Goal: Transaction & Acquisition: Obtain resource

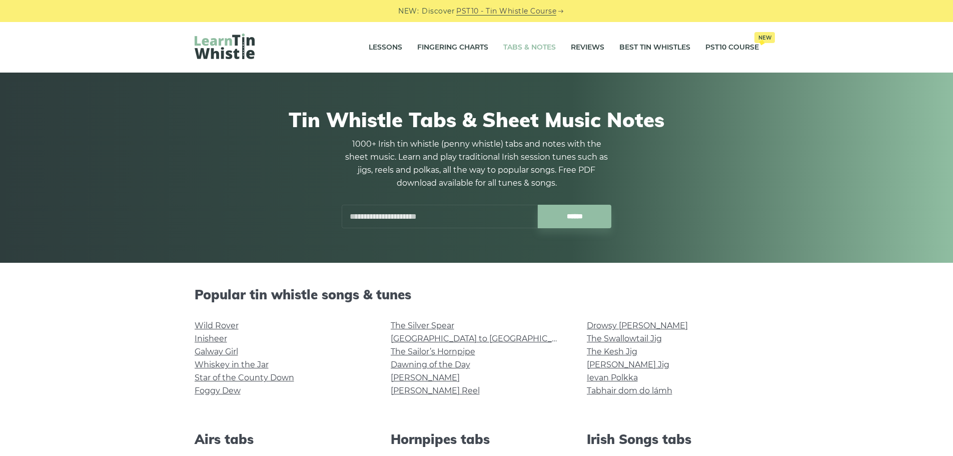
click at [224, 325] on link "Wild Rover" at bounding box center [217, 326] width 44 height 10
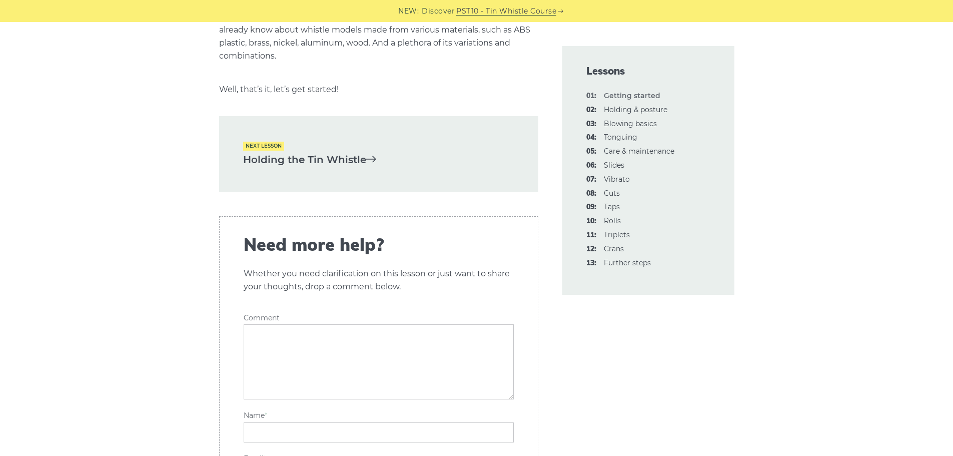
scroll to position [2150, 0]
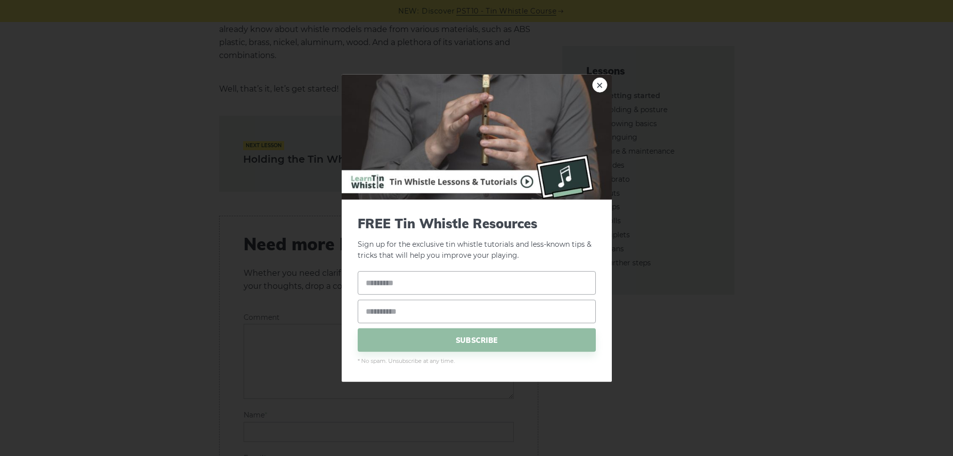
click at [596, 84] on link "×" at bounding box center [599, 84] width 15 height 15
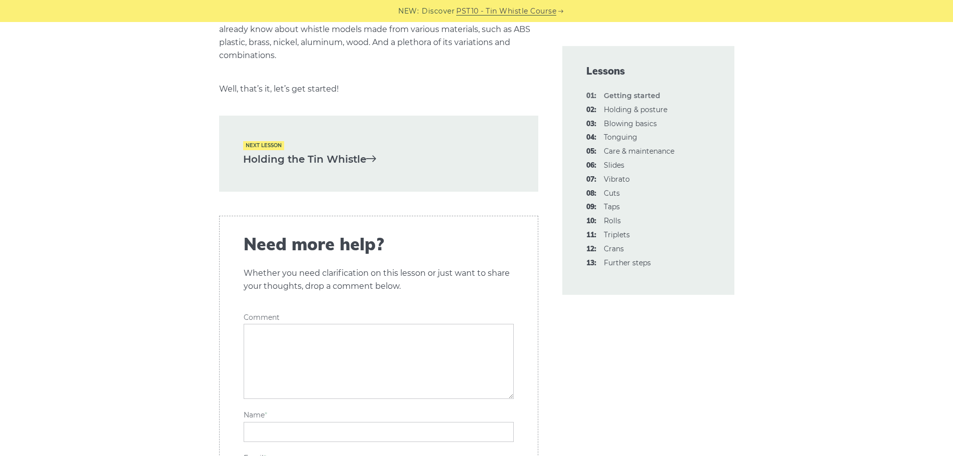
click at [622, 138] on link "04: Tonguing" at bounding box center [621, 137] width 34 height 9
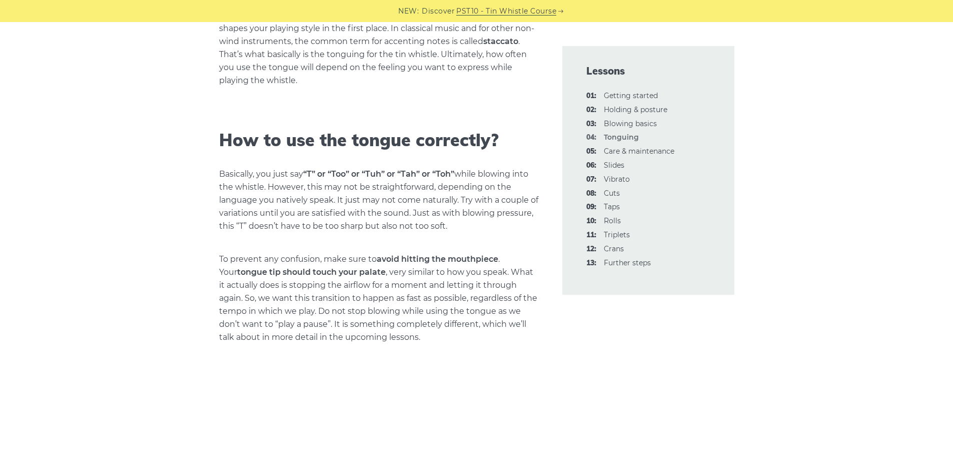
scroll to position [600, 0]
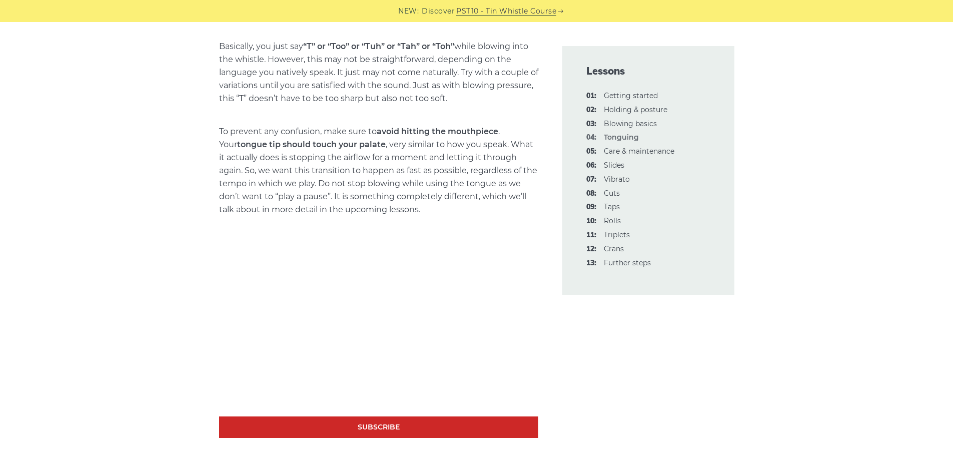
click at [609, 177] on link "07: Vibrato" at bounding box center [617, 179] width 26 height 9
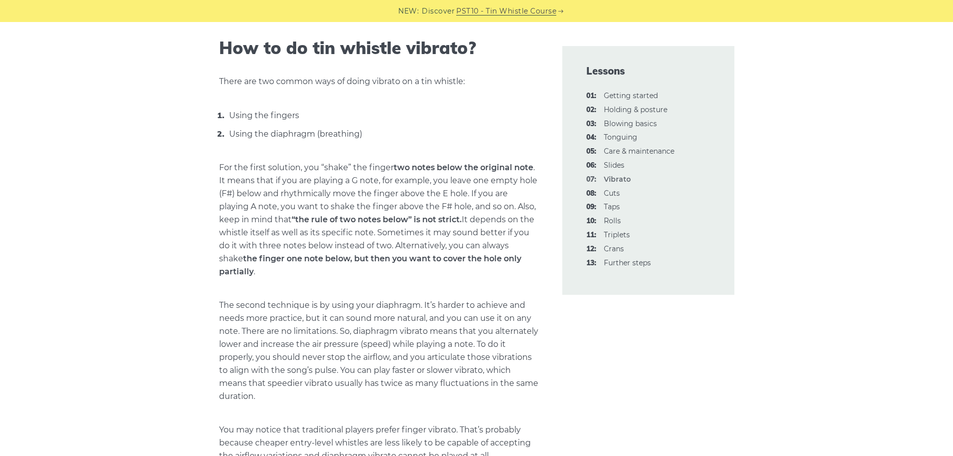
scroll to position [550, 0]
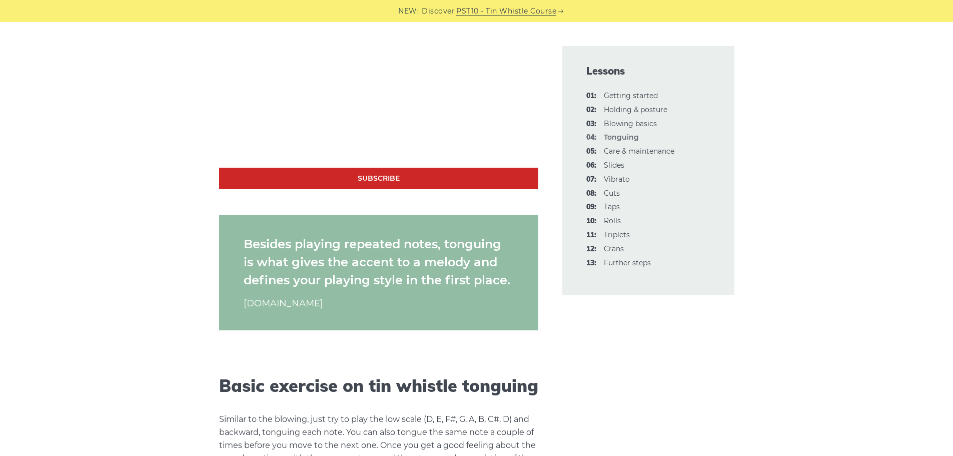
scroll to position [850, 0]
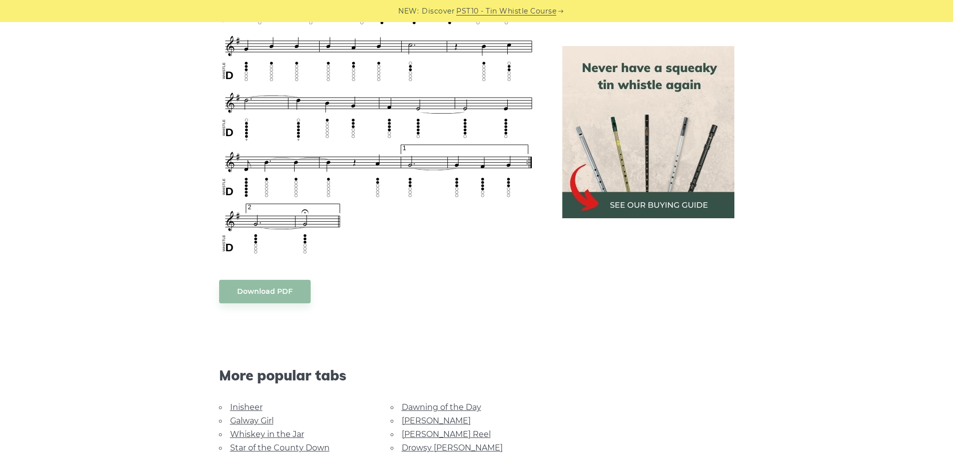
scroll to position [650, 0]
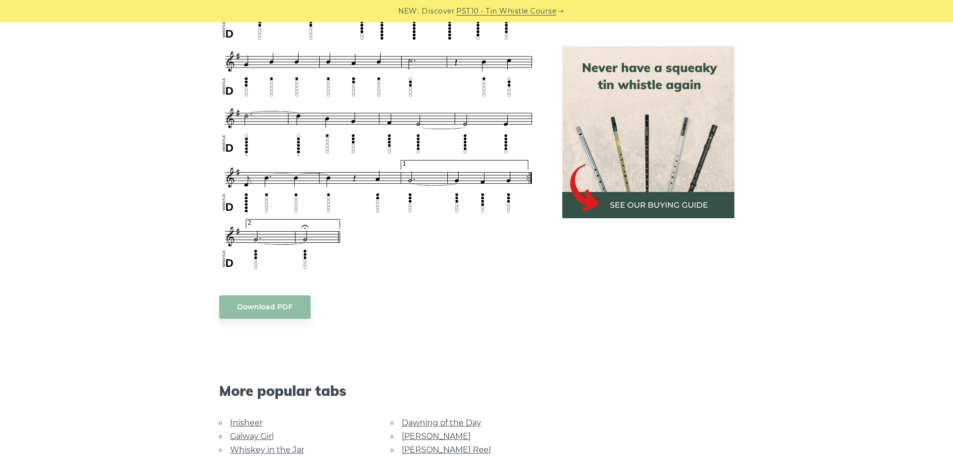
click at [243, 302] on body "NEW: Discover PST10 - Tin Whistle Course Lessons Fingering Charts Tabs & Notes …" at bounding box center [476, 291] width 953 height 1883
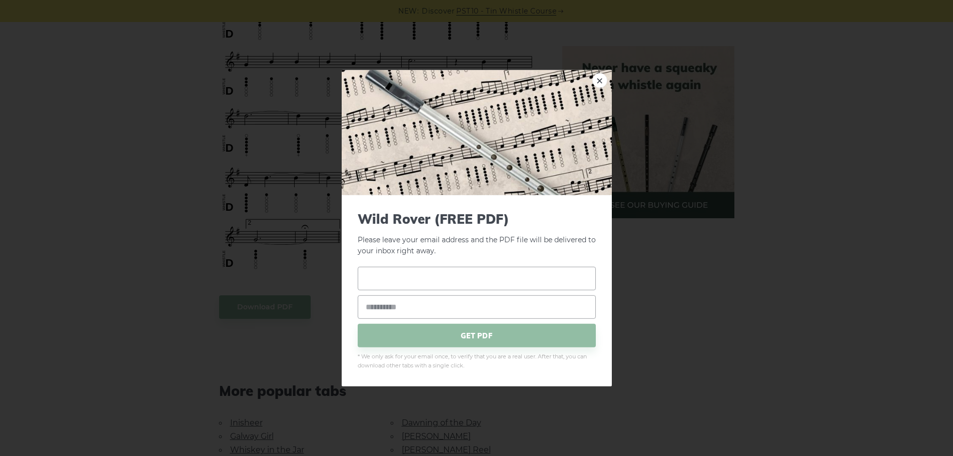
click at [431, 279] on input "text" at bounding box center [477, 279] width 238 height 24
type input "**********"
click at [505, 301] on input "email" at bounding box center [477, 307] width 238 height 24
paste input "**********"
type input "**********"
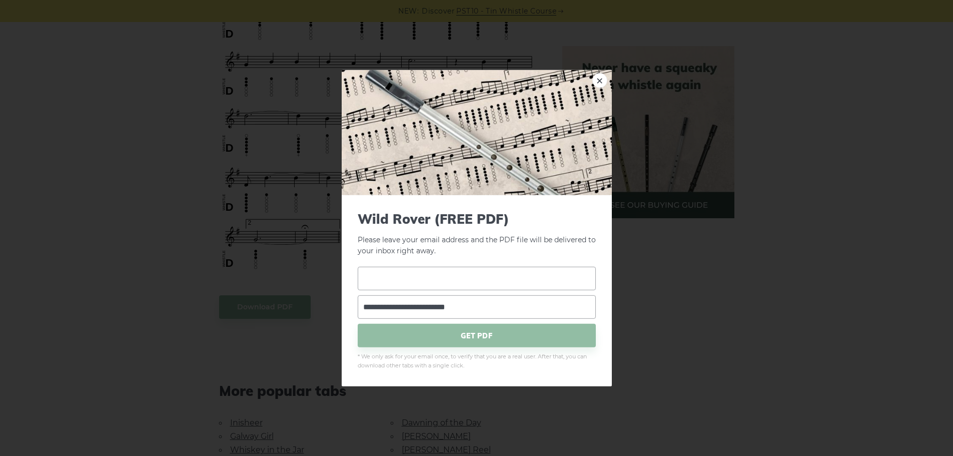
click at [464, 280] on input "text" at bounding box center [477, 279] width 238 height 24
type input "*"
click at [453, 344] on span "GET PDF" at bounding box center [477, 336] width 238 height 24
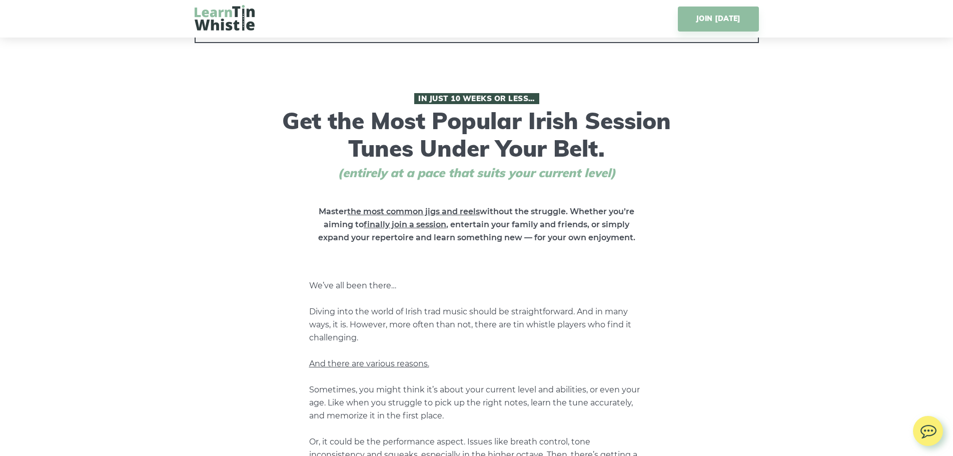
scroll to position [350, 0]
